Goal: Use online tool/utility: Utilize a website feature to perform a specific function

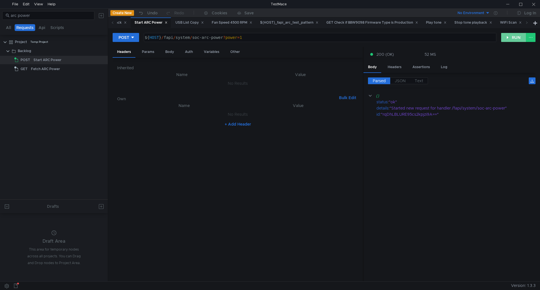
click at [512, 38] on button "RUN" at bounding box center [513, 37] width 25 height 9
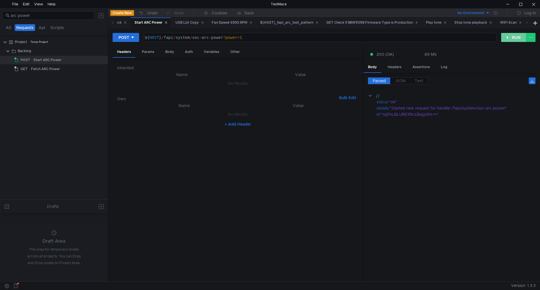
click at [512, 37] on button "RUN" at bounding box center [513, 37] width 25 height 9
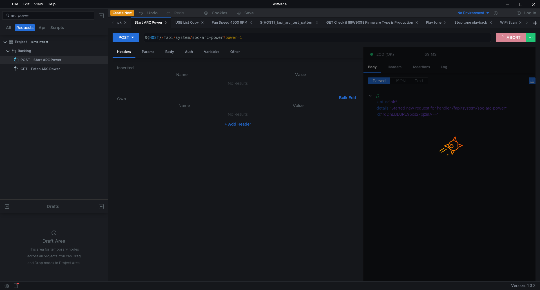
click at [512, 37] on button "ABORT" at bounding box center [511, 37] width 30 height 9
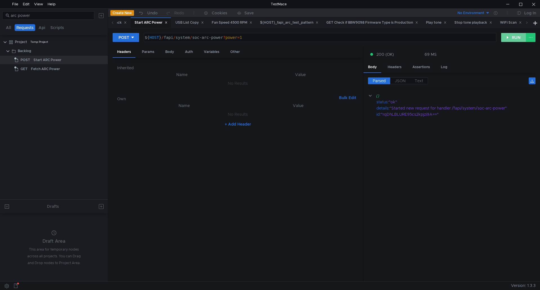
click at [512, 37] on button "RUN" at bounding box center [513, 37] width 25 height 9
click at [506, 39] on button "RUN" at bounding box center [513, 37] width 25 height 9
drag, startPoint x: 164, startPoint y: 38, endPoint x: 319, endPoint y: 39, distance: 155.1
click at [319, 39] on div "${ HOST } / fapi / system / soc-arc-power ? power = 1" at bounding box center [320, 42] width 352 height 14
paste textarea "ioc-security/industrialization?action=finish"
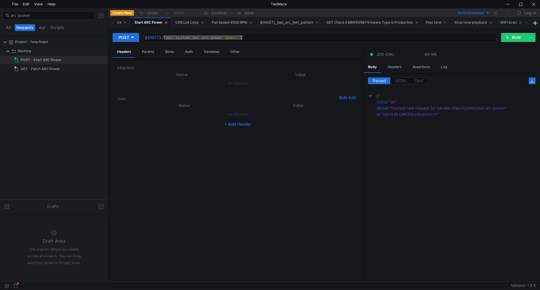
type textarea "${HOST}/fapi/system/ioc-security/industrialization?action=finish"
click at [133, 35] on div at bounding box center [133, 37] width 4 height 6
click at [126, 66] on li "PUT" at bounding box center [126, 67] width 26 height 9
click at [517, 37] on button "RUN" at bounding box center [513, 37] width 25 height 9
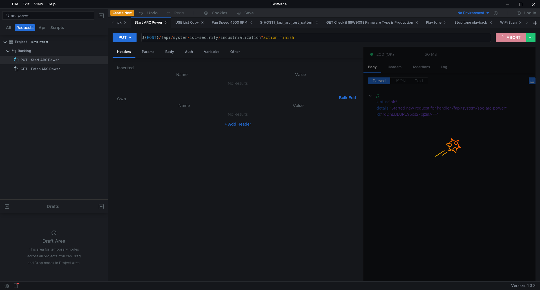
click at [514, 37] on button "ABORT" at bounding box center [511, 37] width 30 height 9
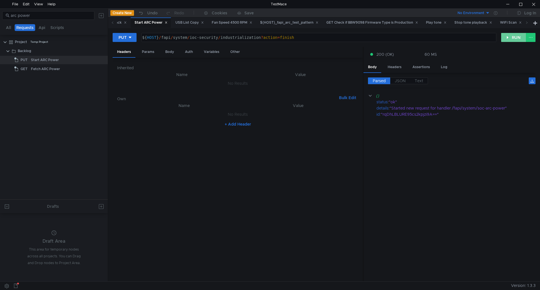
click at [514, 37] on button "RUN" at bounding box center [513, 37] width 25 height 9
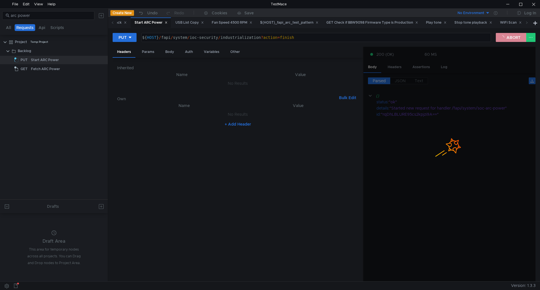
click at [514, 37] on button "ABORT" at bounding box center [511, 37] width 30 height 9
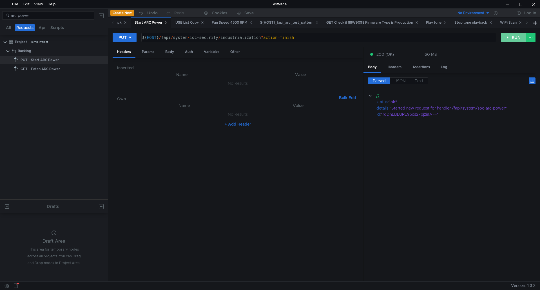
click at [514, 37] on button "RUN" at bounding box center [513, 37] width 25 height 9
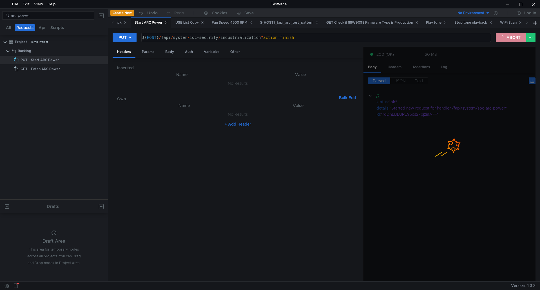
click at [514, 37] on button "ABORT" at bounding box center [511, 37] width 30 height 9
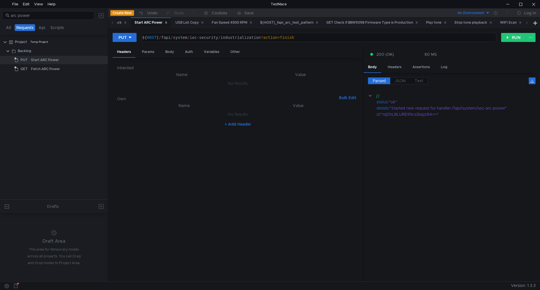
click at [459, 169] on cdk-virtual-scroll-viewport "{} status : "ok" details : "Started new request for handler /fapi/system/soc-ar…" at bounding box center [451, 185] width 167 height 184
click at [516, 33] on button "RUN" at bounding box center [513, 37] width 25 height 9
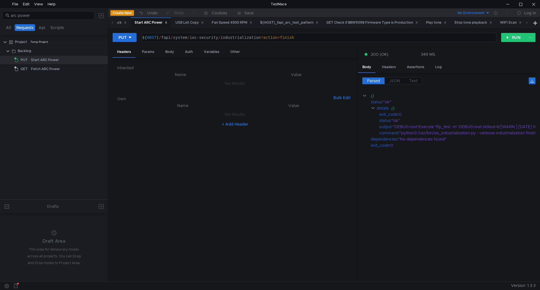
drag, startPoint x: 363, startPoint y: 174, endPoint x: 357, endPoint y: 168, distance: 8.4
click at [357, 168] on div at bounding box center [357, 164] width 1 height 235
click at [189, 35] on div "${ HOST } / fapi / system / ioc-security / industrialization ? action = finish" at bounding box center [319, 37] width 354 height 8
drag, startPoint x: 161, startPoint y: 37, endPoint x: 339, endPoint y: 42, distance: 177.6
click at [339, 42] on div "${HOST}/fapi/system/ioc-security/industrialization?action=finish ${ HOST } / fa…" at bounding box center [318, 37] width 355 height 9
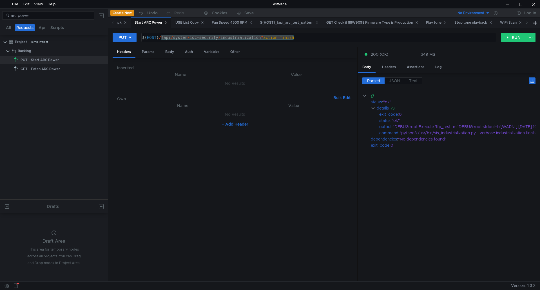
paste textarea "start"
type textarea "${HOST}/fapi/system/ioc-security/industrialization?action=start"
click at [508, 39] on button "RUN" at bounding box center [513, 37] width 25 height 9
